Goal: Information Seeking & Learning: Learn about a topic

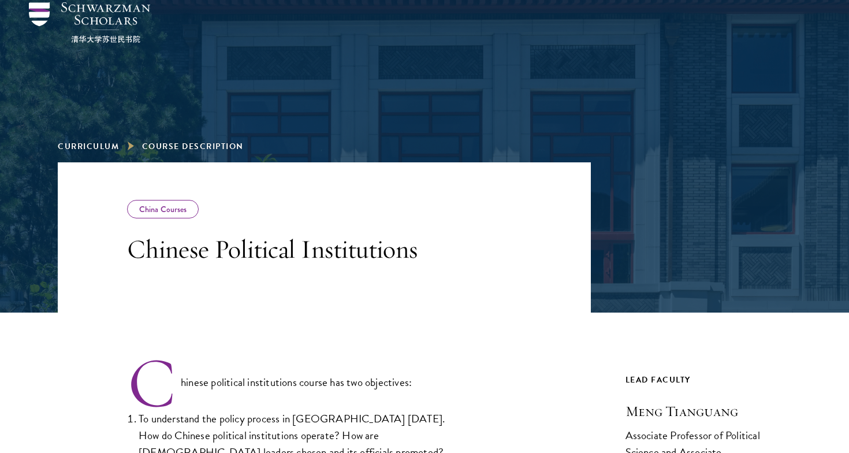
scroll to position [74, 0]
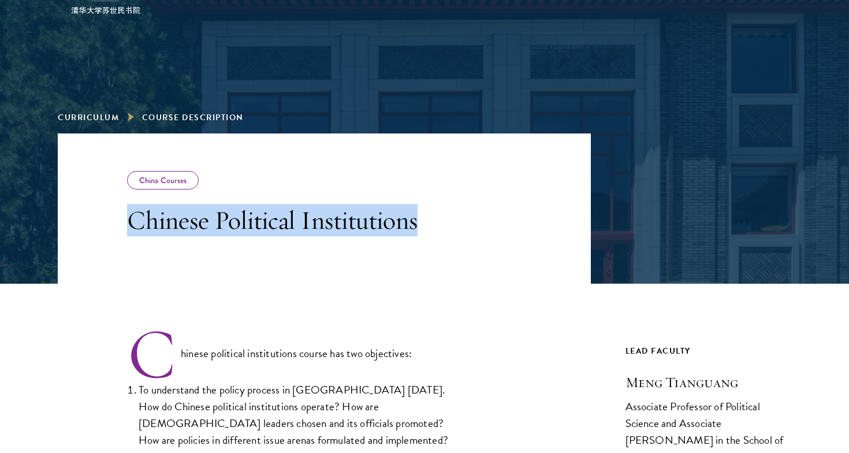
drag, startPoint x: 448, startPoint y: 217, endPoint x: 111, endPoint y: 215, distance: 337.2
click at [111, 215] on header "China Courses Chinese Political Institutions" at bounding box center [324, 208] width 533 height 150
copy h3 "Chinese Political Institutions"
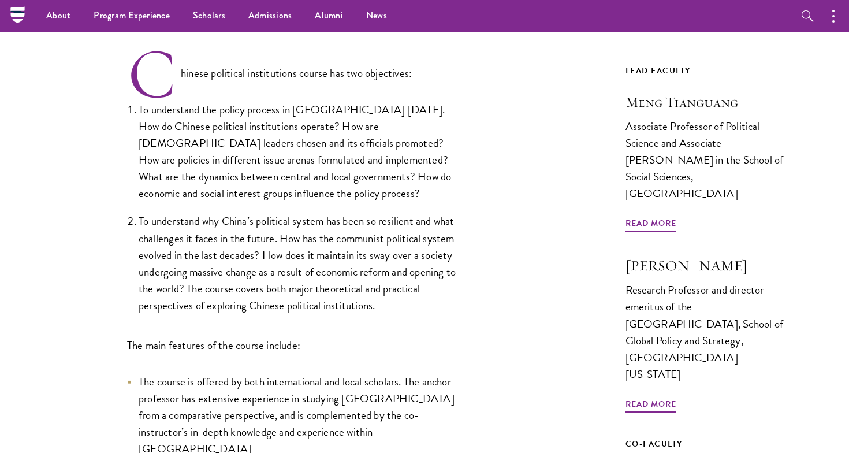
scroll to position [354, 0]
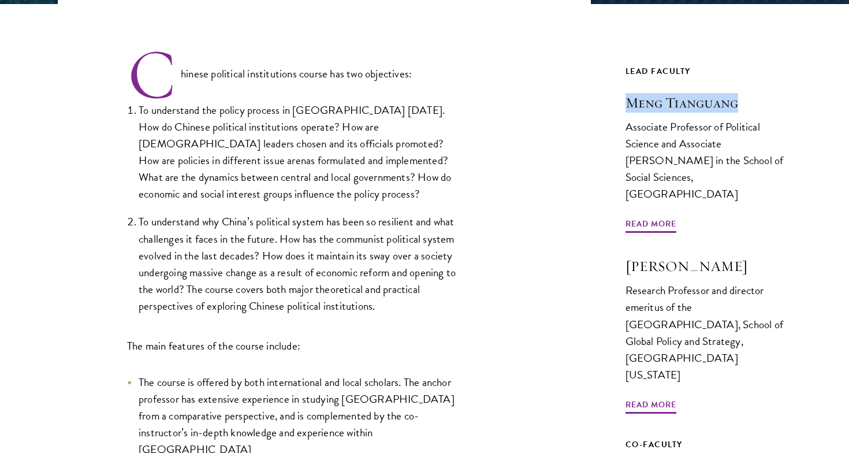
drag, startPoint x: 613, startPoint y: 109, endPoint x: 738, endPoint y: 109, distance: 125.3
click at [738, 109] on div "China Courses Chinese Political Institutions Chinese political institutions cou…" at bounding box center [424, 322] width 733 height 936
click at [558, 151] on div "Chinese political institutions course has two objectives: To understand the pol…" at bounding box center [324, 338] width 533 height 583
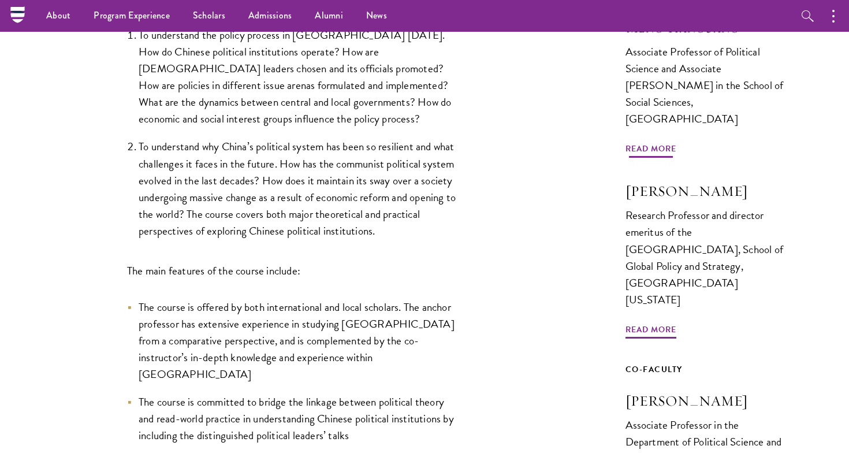
scroll to position [406, 0]
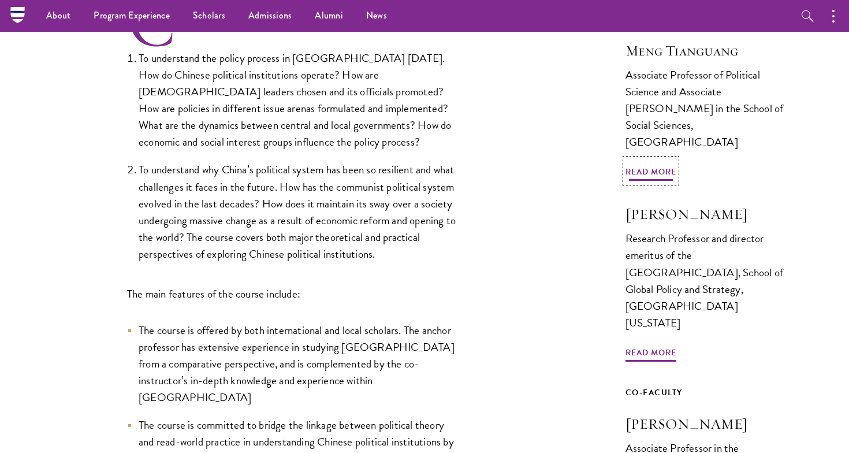
click at [641, 165] on span "Read More" at bounding box center [650, 174] width 51 height 18
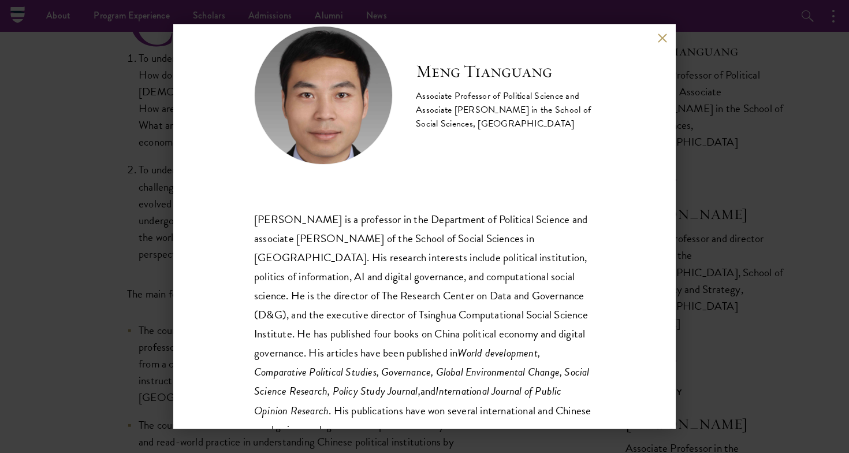
scroll to position [26, 0]
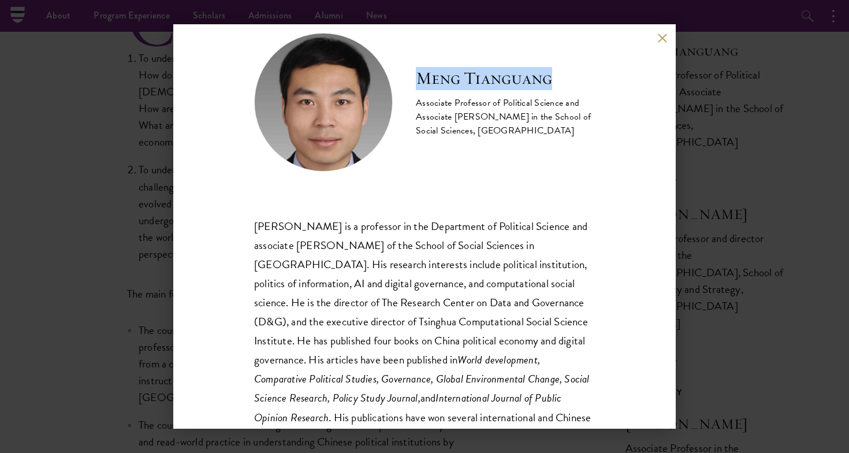
drag, startPoint x: 420, startPoint y: 70, endPoint x: 577, endPoint y: 70, distance: 156.5
click at [577, 70] on h2 "Meng Tianguang" at bounding box center [505, 78] width 179 height 23
copy h2 "Meng Tianguang"
click at [665, 34] on button at bounding box center [662, 38] width 10 height 10
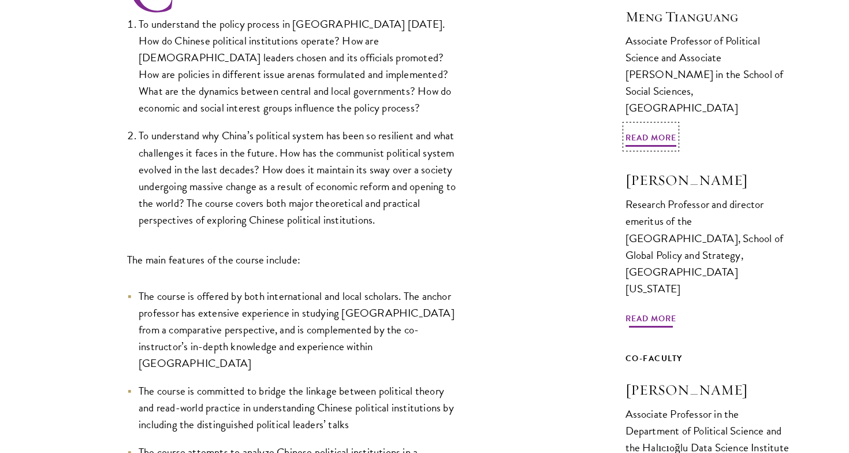
scroll to position [460, 0]
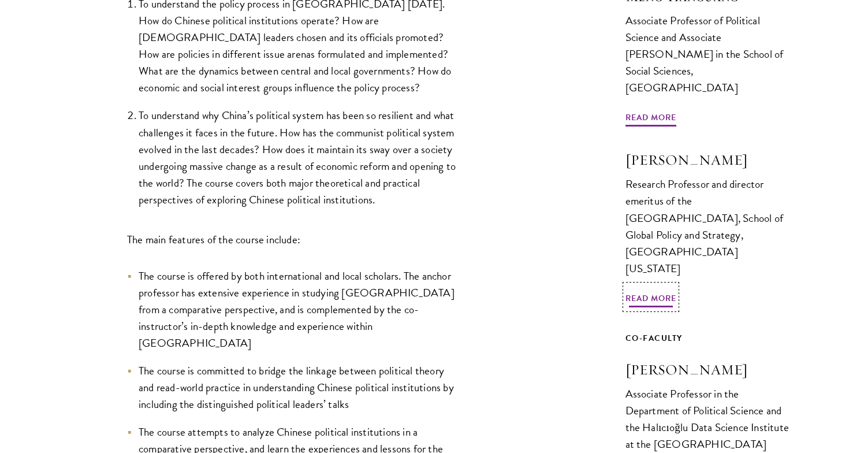
click at [647, 291] on span "Read More" at bounding box center [650, 300] width 51 height 18
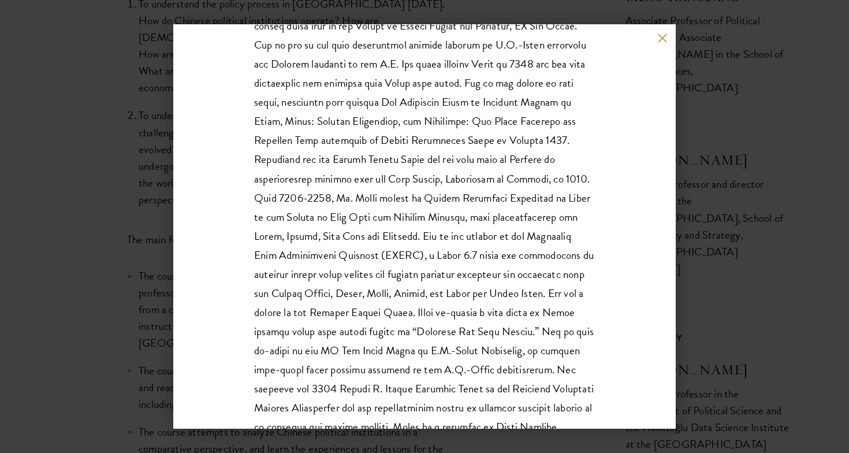
scroll to position [265, 0]
click at [324, 196] on p at bounding box center [424, 225] width 341 height 496
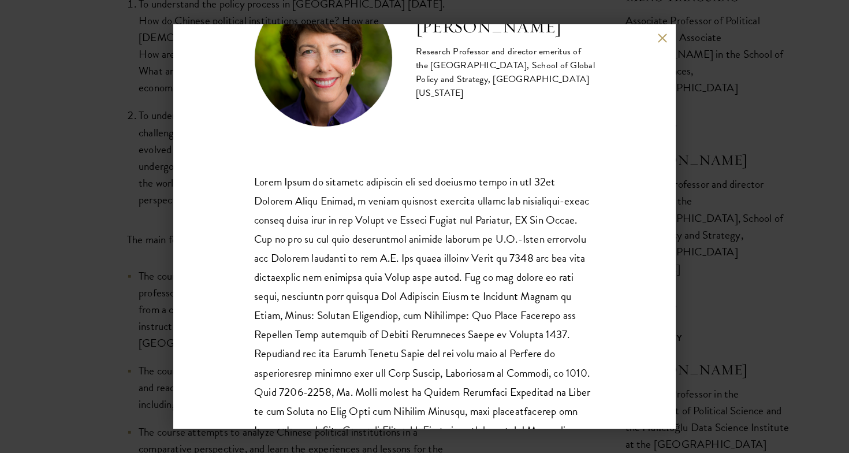
scroll to position [0, 0]
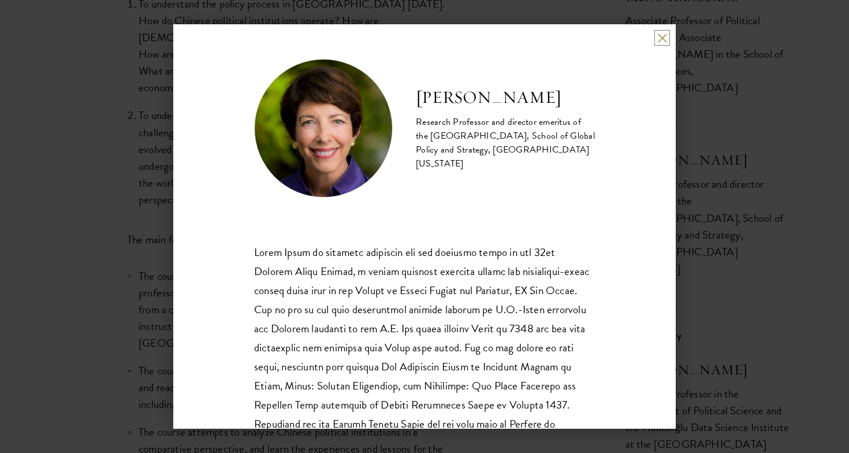
click at [658, 41] on button at bounding box center [662, 38] width 10 height 10
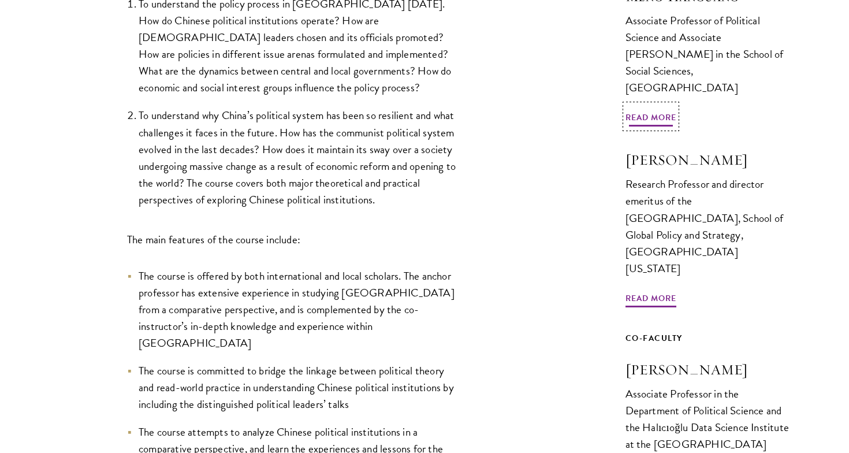
click at [643, 110] on span "Read More" at bounding box center [650, 119] width 51 height 18
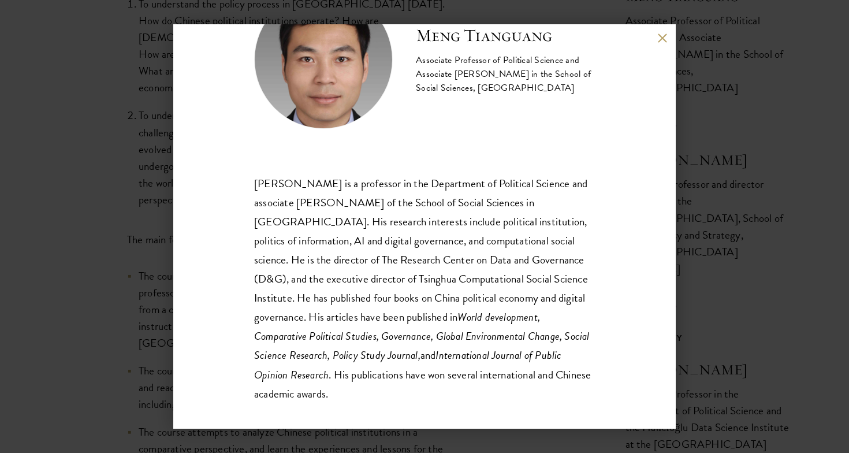
scroll to position [69, 0]
click at [658, 43] on div "Meng Tianguang Associate Professor of Political Science and Associate Dean in t…" at bounding box center [424, 226] width 502 height 404
click at [656, 35] on div "Meng Tianguang Associate Professor of Political Science and Associate Dean in t…" at bounding box center [424, 226] width 502 height 404
click at [660, 39] on button at bounding box center [662, 38] width 10 height 10
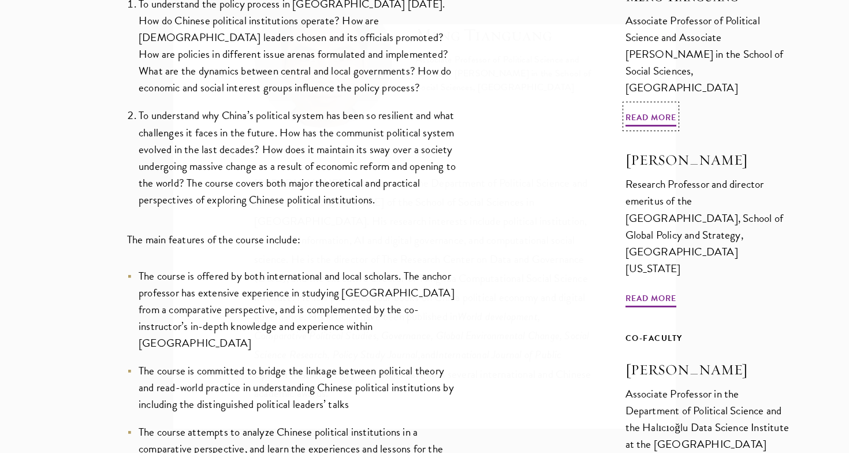
scroll to position [418, 0]
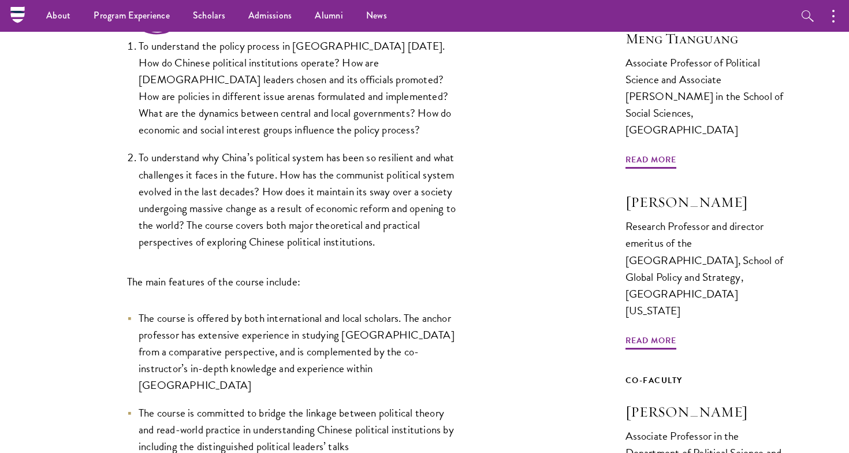
click at [590, 256] on div "Chinese political institutions course has two objectives: To understand the pol…" at bounding box center [324, 274] width 533 height 583
click at [647, 333] on span "Read More" at bounding box center [650, 342] width 51 height 18
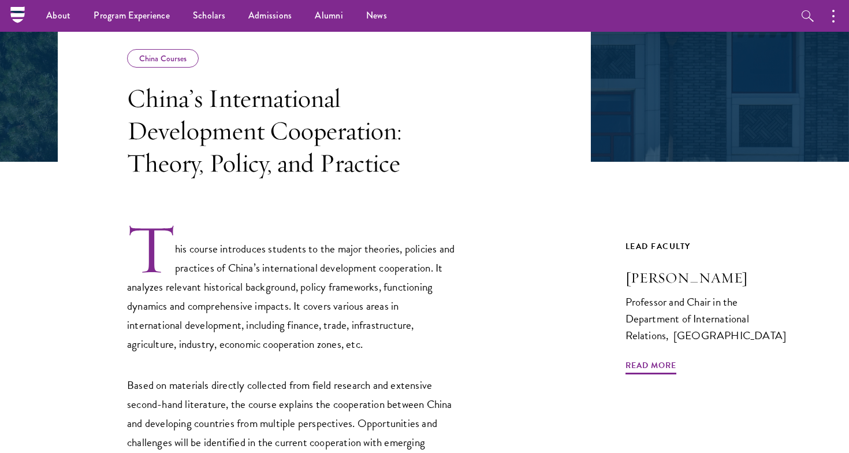
scroll to position [192, 0]
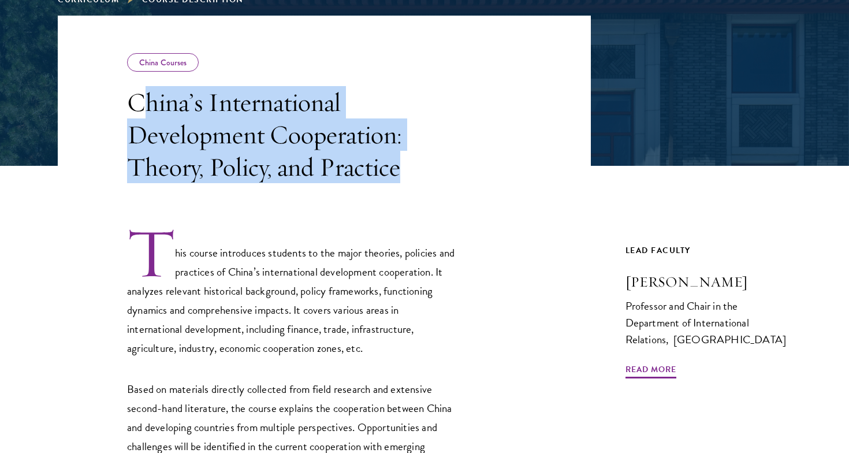
drag, startPoint x: 137, startPoint y: 99, endPoint x: 450, endPoint y: 155, distance: 317.8
click at [450, 155] on h3 "China’s International Development Cooperation: Theory, Policy, and Practice" at bounding box center [291, 134] width 329 height 97
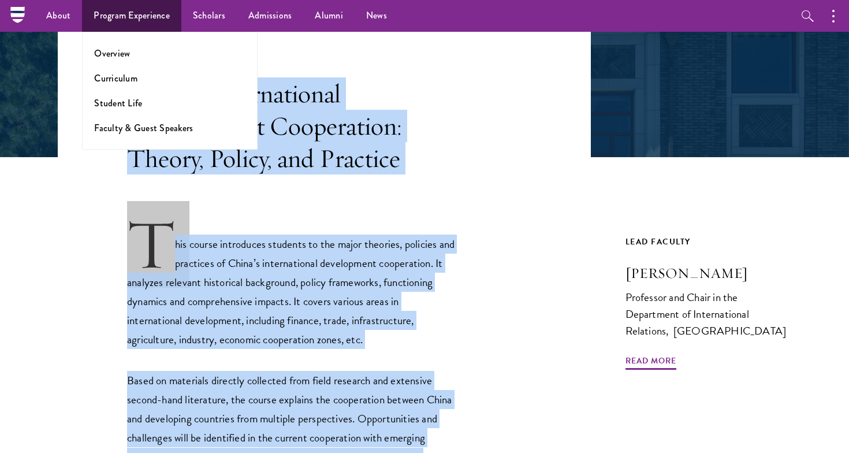
scroll to position [151, 0]
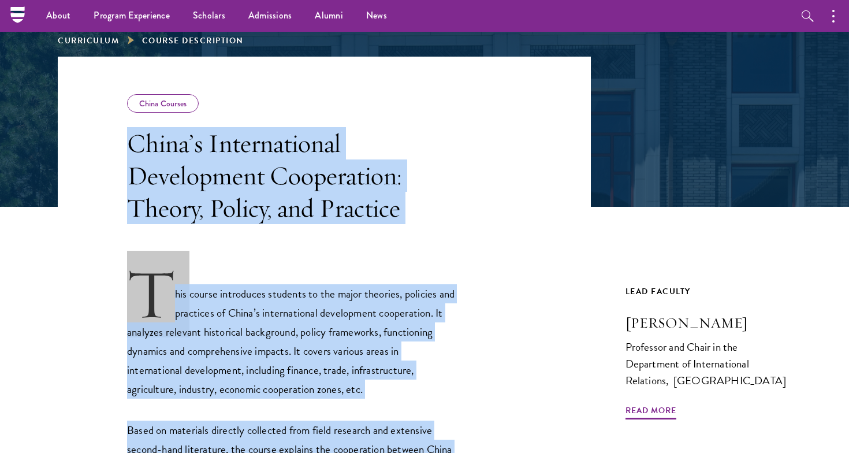
drag, startPoint x: 405, startPoint y: 345, endPoint x: 124, endPoint y: 148, distance: 343.2
click at [124, 148] on div "China Courses China’s International Development Cooperation: Theory, Policy, an…" at bounding box center [424, 381] width 733 height 648
copy div "China’s International Development Cooperation: Theory, Policy, and Practice Thi…"
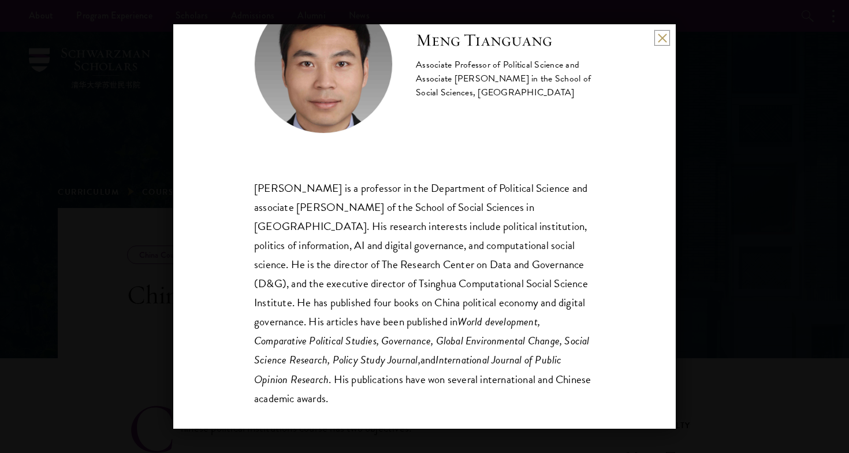
scroll to position [77, 0]
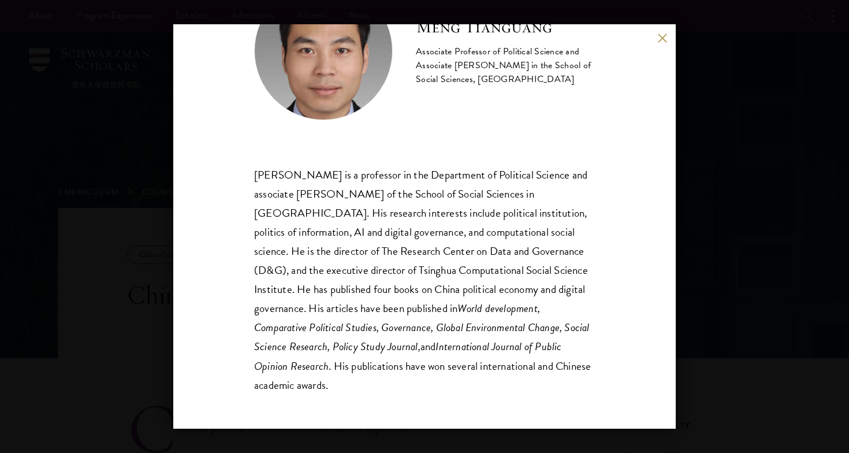
click at [684, 253] on div "Meng Tianguang Associate Professor of Political Science and Associate Dean in t…" at bounding box center [424, 226] width 849 height 453
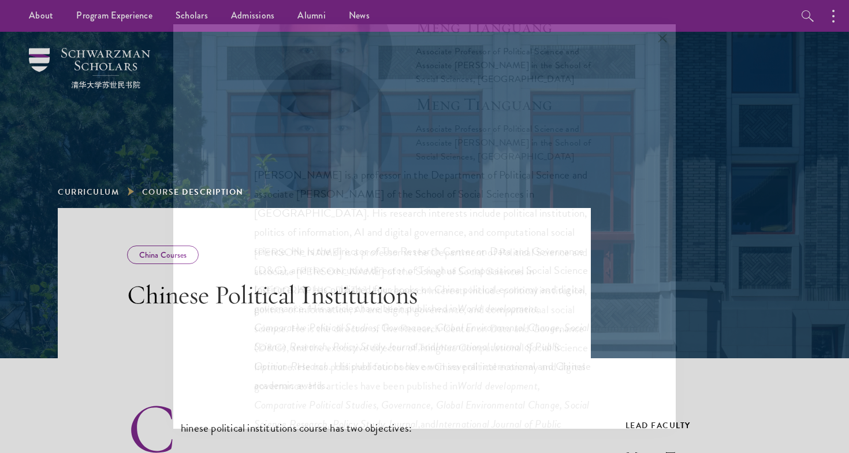
click at [707, 254] on div "Meng Tianguang Associate Professor of Political Science and Associate Dean in t…" at bounding box center [424, 226] width 849 height 453
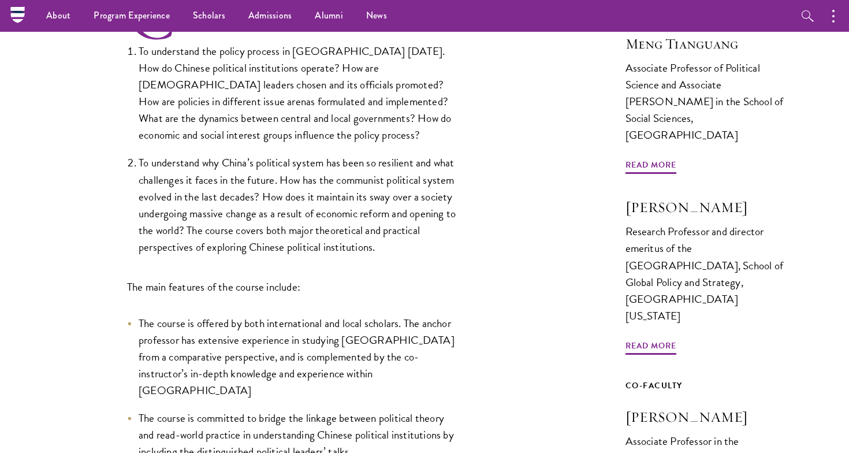
scroll to position [406, 0]
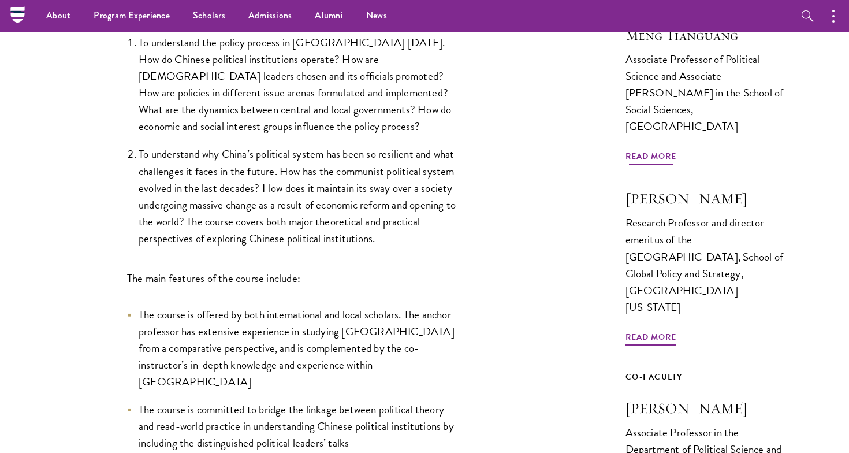
scroll to position [392, 0]
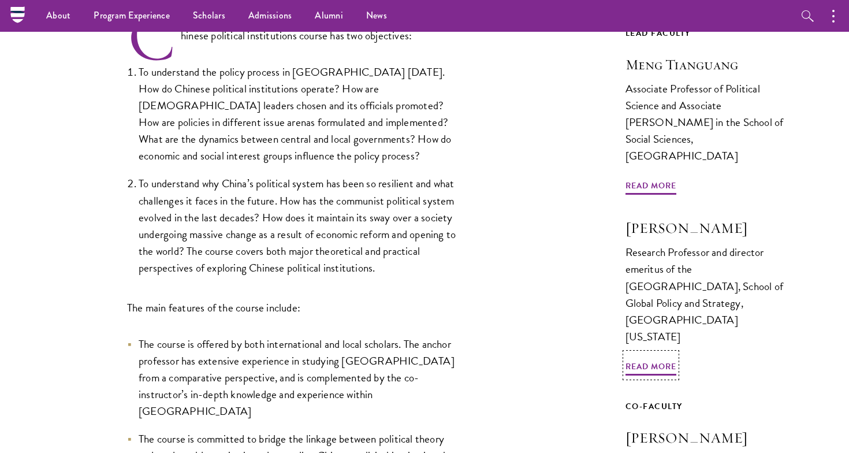
click at [656, 218] on h3 "[PERSON_NAME]" at bounding box center [708, 228] width 166 height 20
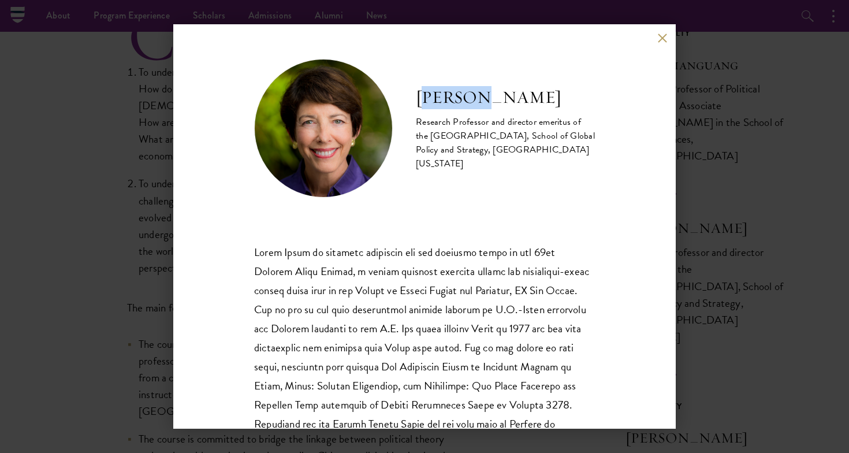
drag, startPoint x: 422, startPoint y: 96, endPoint x: 481, endPoint y: 96, distance: 58.9
click at [481, 96] on h2 "[PERSON_NAME]" at bounding box center [505, 97] width 179 height 23
drag, startPoint x: 514, startPoint y: 97, endPoint x: 412, endPoint y: 96, distance: 102.8
click at [411, 96] on div "Susan Shirk Research Professor and director emeritus of the 21st Century China …" at bounding box center [424, 128] width 341 height 139
copy h2 "[PERSON_NAME]"
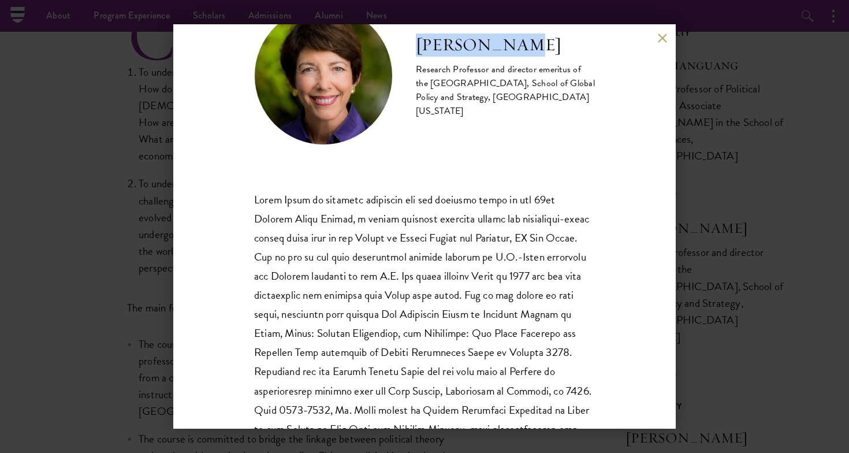
scroll to position [163, 0]
